Goal: Complete application form: Complete application form

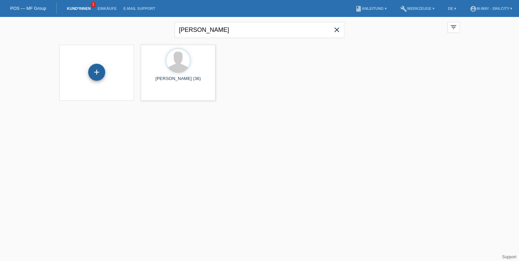
click at [96, 72] on div "+" at bounding box center [96, 72] width 17 height 17
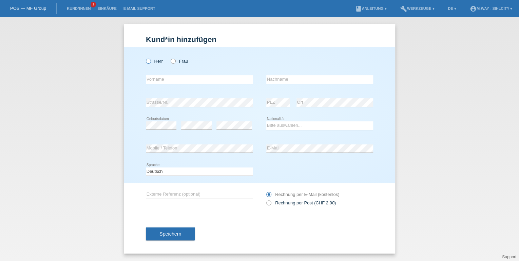
click at [145, 58] on icon at bounding box center [145, 58] width 0 height 0
click at [148, 61] on input "Herr" at bounding box center [148, 61] width 4 height 4
radio input "true"
click at [158, 77] on input "text" at bounding box center [199, 79] width 107 height 8
type input "[PERSON_NAME]"
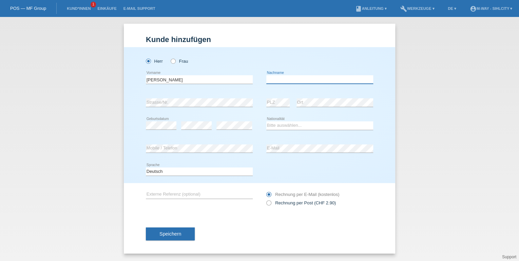
click at [269, 78] on input "text" at bounding box center [319, 79] width 107 height 8
type input "Borca"
click at [283, 127] on select "Bitte auswählen... Schweiz Deutschland Liechtenstein Österreich ------------ Af…" at bounding box center [319, 125] width 107 height 8
select select "IT"
click at [266, 121] on select "Bitte auswählen... Schweiz Deutschland Liechtenstein Österreich ------------ Af…" at bounding box center [319, 125] width 107 height 8
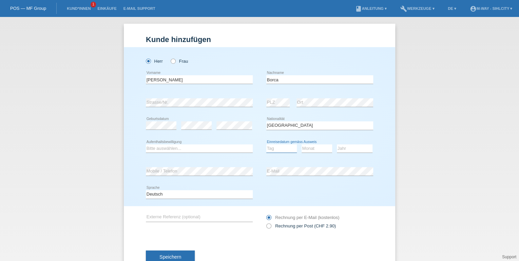
click at [275, 148] on select "Tag 01 02 03 04 05 06 07 08 09 10 11" at bounding box center [281, 148] width 31 height 8
select select "16"
click at [266, 144] on select "Tag 01 02 03 04 05 06 07 08 09 10 11" at bounding box center [281, 148] width 31 height 8
click at [301, 147] on select "Monat 01 02 03 04 05 06 07 08 09 10 11" at bounding box center [316, 148] width 31 height 8
select select "07"
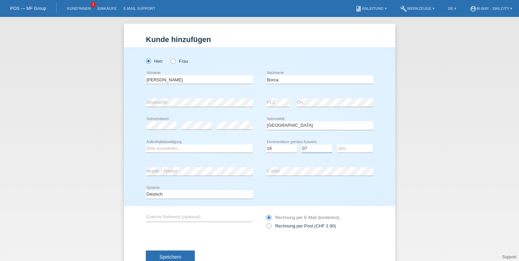
click at [301, 144] on select "Monat 01 02 03 04 05 06 07 08 09 10 11" at bounding box center [316, 148] width 31 height 8
click at [355, 151] on select "Jahr 2025 2024 2023 2022 2021 2020 2019 2018 2017 2016 2015 2014 2013 2012 2011…" at bounding box center [355, 148] width 36 height 8
select select "2021"
click at [337, 144] on select "Jahr 2025 2024 2023 2022 2021 2020 2019 2018 2017 2016 2015 2014 2013 2012 2011…" at bounding box center [355, 148] width 36 height 8
click at [196, 148] on select "Bitte auswählen... C B B - Flüchtlingsstatus Andere" at bounding box center [199, 148] width 107 height 8
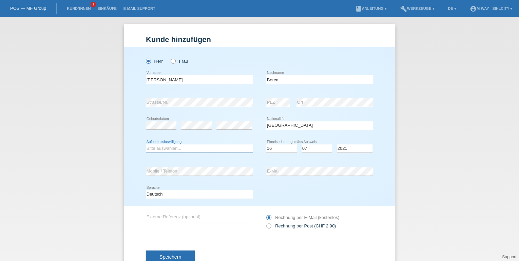
select select "B"
click at [146, 144] on select "Bitte auswählen... C B B - Flüchtlingsstatus Andere" at bounding box center [199, 148] width 107 height 8
click at [179, 257] on button "Speichern" at bounding box center [170, 257] width 49 height 13
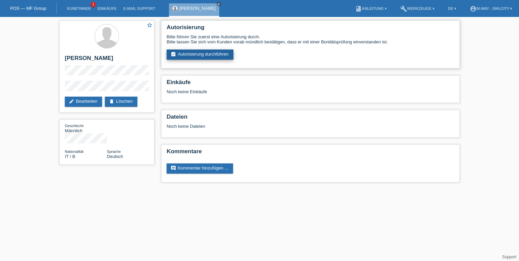
click at [194, 54] on link "assignment_turned_in Autorisierung durchführen" at bounding box center [199, 54] width 67 height 10
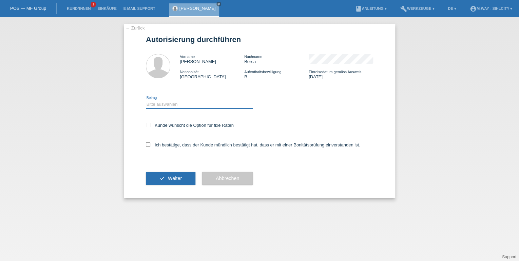
click at [160, 104] on select "Bitte auswählen CHF 1.00 - CHF 499.00 CHF 500.00 - CHF 1'999.00 CHF 2'000.00 - …" at bounding box center [199, 104] width 107 height 8
select select "3"
click at [146, 100] on select "Bitte auswählen CHF 1.00 - CHF 499.00 CHF 500.00 - CHF 1'999.00 CHF 2'000.00 - …" at bounding box center [199, 104] width 107 height 8
click at [148, 144] on icon at bounding box center [148, 144] width 4 height 4
click at [148, 144] on input "Ich bestätige, dass der Kunde mündlich bestätigt hat, dass er mit einer Bonität…" at bounding box center [148, 144] width 4 height 4
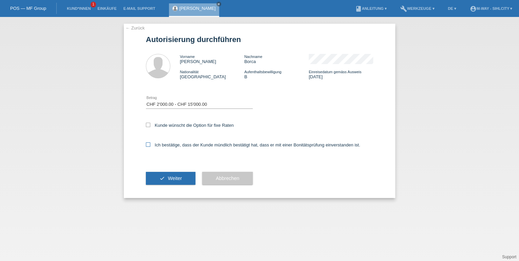
checkbox input "true"
click at [146, 125] on icon at bounding box center [148, 125] width 4 height 4
click at [146, 125] on input "Kunde wünscht die Option für fixe Raten" at bounding box center [148, 125] width 4 height 4
checkbox input "true"
click at [158, 180] on button "check Weiter" at bounding box center [170, 178] width 49 height 13
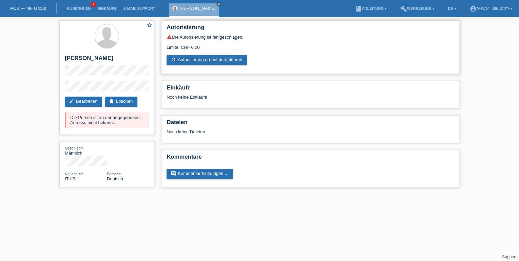
drag, startPoint x: 167, startPoint y: 48, endPoint x: 208, endPoint y: 48, distance: 41.0
click at [208, 48] on div "Limite: CHF 0.00" at bounding box center [309, 45] width 287 height 10
click at [43, 9] on link "POS — MF Group" at bounding box center [28, 8] width 36 height 5
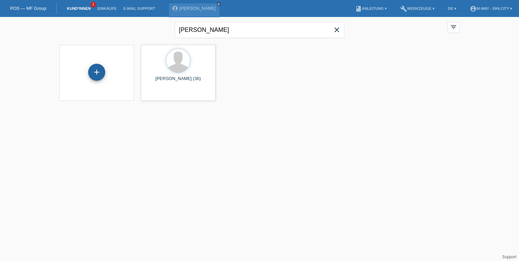
click at [95, 73] on div "+" at bounding box center [96, 72] width 17 height 17
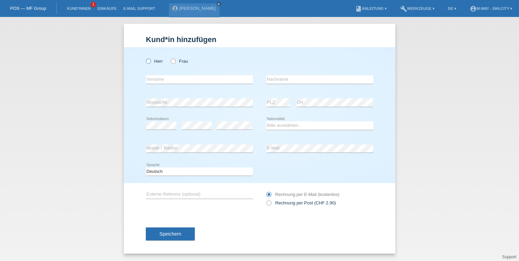
click at [145, 58] on icon at bounding box center [145, 58] width 0 height 0
click at [149, 62] on input "Herr" at bounding box center [148, 61] width 4 height 4
radio input "true"
click at [157, 77] on input "text" at bounding box center [199, 79] width 107 height 8
type input "[PERSON_NAME]"
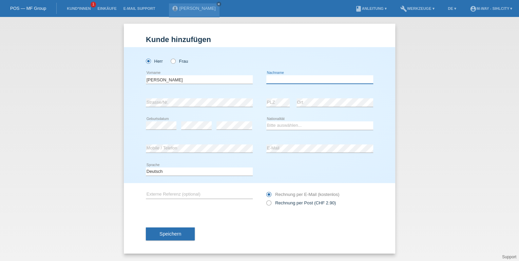
click at [313, 81] on input "text" at bounding box center [319, 79] width 107 height 8
type input "herder"
click at [274, 125] on select "Bitte auswählen... Schweiz Deutschland Liechtenstein Österreich ------------ Af…" at bounding box center [319, 125] width 107 height 8
select select "DE"
click at [266, 121] on select "Bitte auswählen... Schweiz Deutschland Liechtenstein Österreich ------------ Af…" at bounding box center [319, 125] width 107 height 8
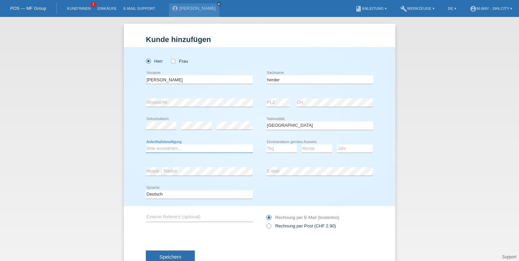
click at [208, 149] on select "Bitte auswählen... C B B - Flüchtlingsstatus Andere" at bounding box center [199, 148] width 107 height 8
select select "C"
click at [146, 144] on select "Bitte auswählen... C B B - Flüchtlingsstatus Andere" at bounding box center [199, 148] width 107 height 8
click at [279, 148] on select "Tag 01 02 03 04 05 06 07 08 09 10 11" at bounding box center [281, 148] width 31 height 8
select select "24"
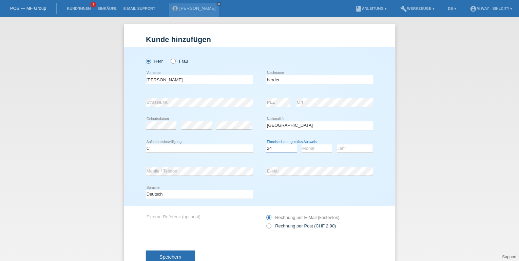
click at [266, 144] on select "Tag 01 02 03 04 05 06 07 08 09 10 11" at bounding box center [281, 148] width 31 height 8
click at [316, 149] on select "Monat 01 02 03 04 05 06 07 08 09 10 11" at bounding box center [316, 148] width 31 height 8
select select "02"
click at [301, 144] on select "Monat 01 02 03 04 05 06 07 08 09 10 11" at bounding box center [316, 148] width 31 height 8
click at [342, 146] on select "Jahr 2025 2024 2023 2022 2021 2020 2019 2018 2017 2016 2015 2014 2013 2012 2011…" at bounding box center [355, 148] width 36 height 8
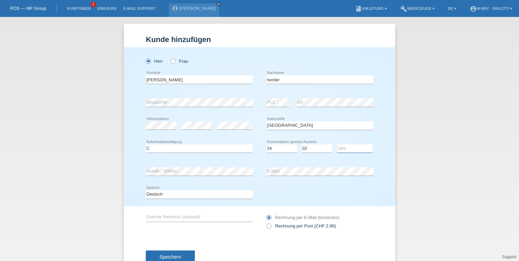
select select "2000"
click at [337, 144] on select "Jahr 2025 2024 2023 2022 2021 2020 2019 2018 2017 2016 2015 2014 2013 2012 2011…" at bounding box center [355, 148] width 36 height 8
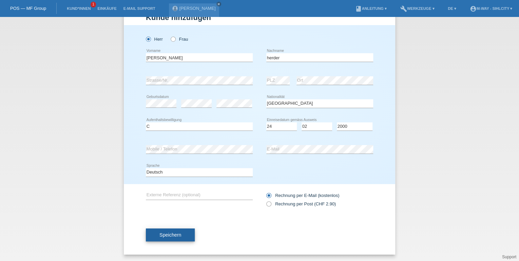
click at [181, 236] on button "Speichern" at bounding box center [170, 235] width 49 height 13
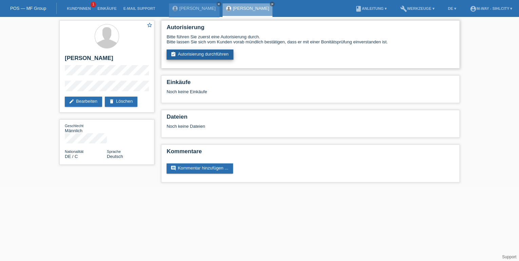
click at [207, 56] on link "assignment_turned_in Autorisierung durchführen" at bounding box center [199, 54] width 67 height 10
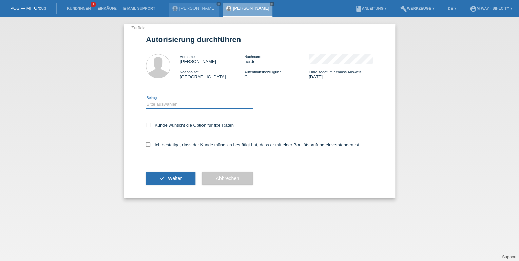
click at [180, 104] on select "Bitte auswählen CHF 1.00 - CHF 499.00 CHF 500.00 - CHF 1'999.00 CHF 2'000.00 - …" at bounding box center [199, 104] width 107 height 8
select select "3"
click at [146, 100] on select "Bitte auswählen CHF 1.00 - CHF 499.00 CHF 500.00 - CHF 1'999.00 CHF 2'000.00 - …" at bounding box center [199, 104] width 107 height 8
click at [152, 146] on label "Ich bestätige, dass der Kunde mündlich bestätigt hat, dass er mit einer Bonität…" at bounding box center [253, 144] width 214 height 5
click at [150, 146] on input "Ich bestätige, dass der Kunde mündlich bestätigt hat, dass er mit einer Bonität…" at bounding box center [148, 144] width 4 height 4
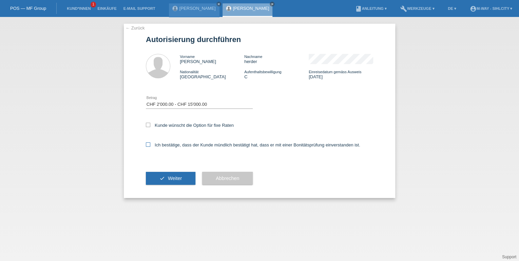
checkbox input "true"
click at [148, 126] on icon at bounding box center [148, 125] width 4 height 4
click at [148, 126] on input "Kunde wünscht die Option für fixe Raten" at bounding box center [148, 125] width 4 height 4
checkbox input "true"
click at [167, 175] on button "check Weiter" at bounding box center [170, 178] width 49 height 13
